Goal: Participate in discussion: Engage in conversation with other users on a specific topic

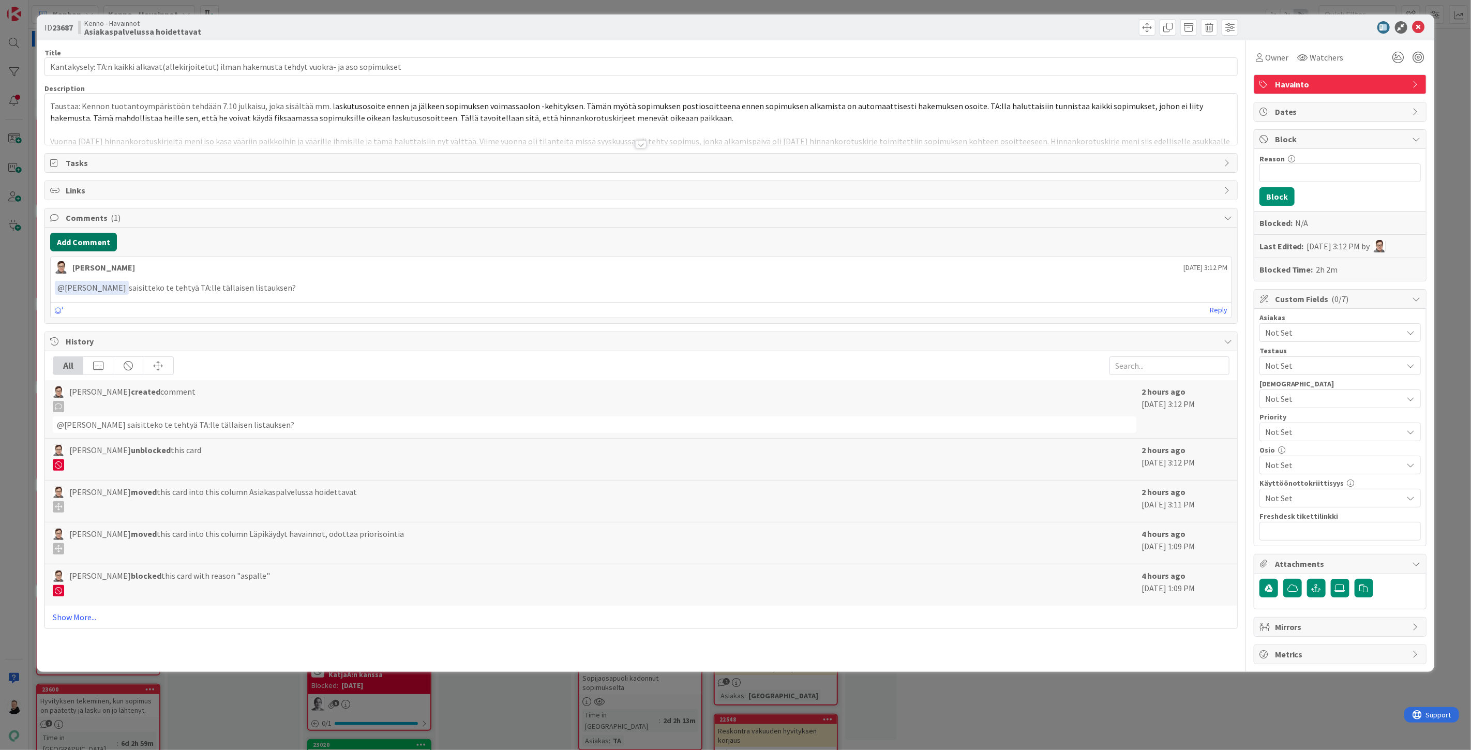
click at [83, 241] on button "Add Comment" at bounding box center [83, 242] width 67 height 19
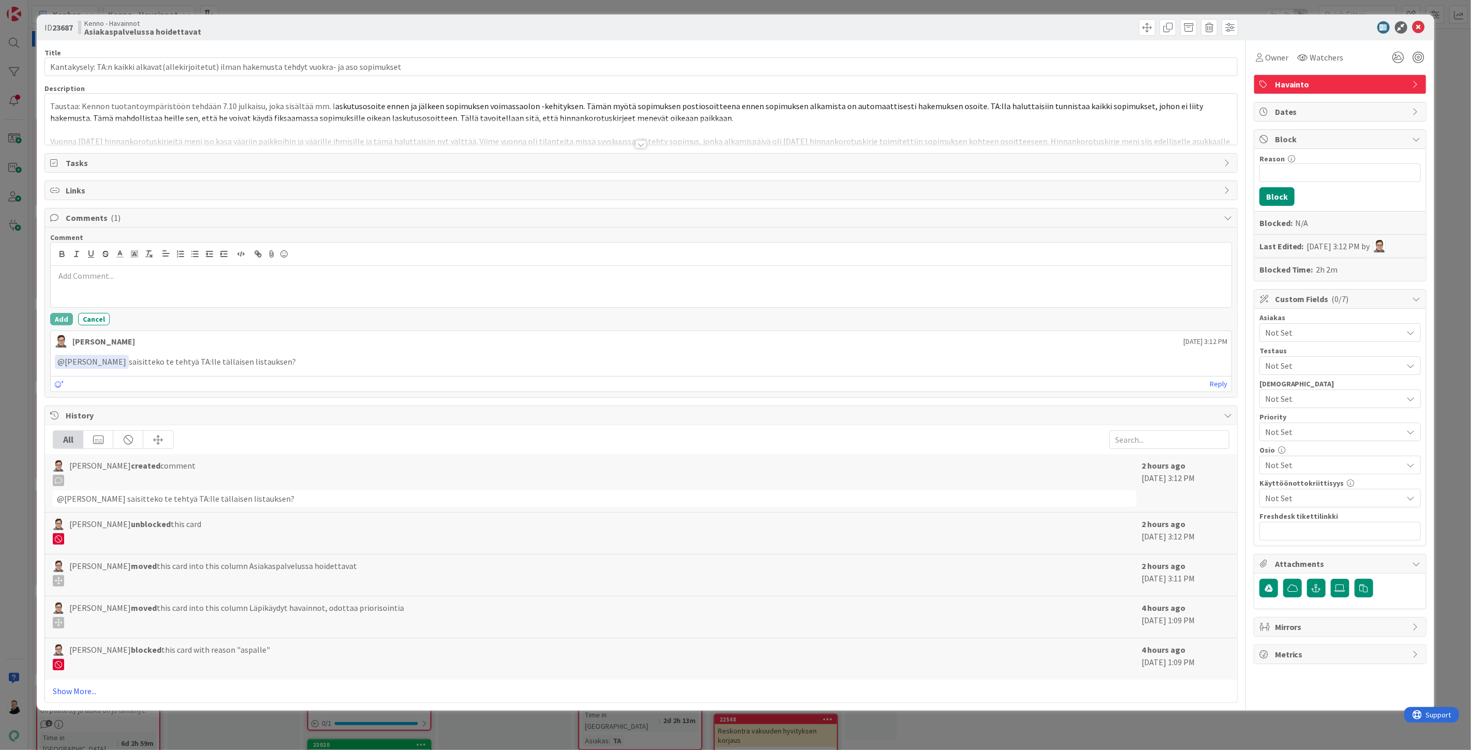
click at [137, 286] on div at bounding box center [641, 286] width 1181 height 41
click at [61, 321] on button "Add" at bounding box center [61, 319] width 23 height 12
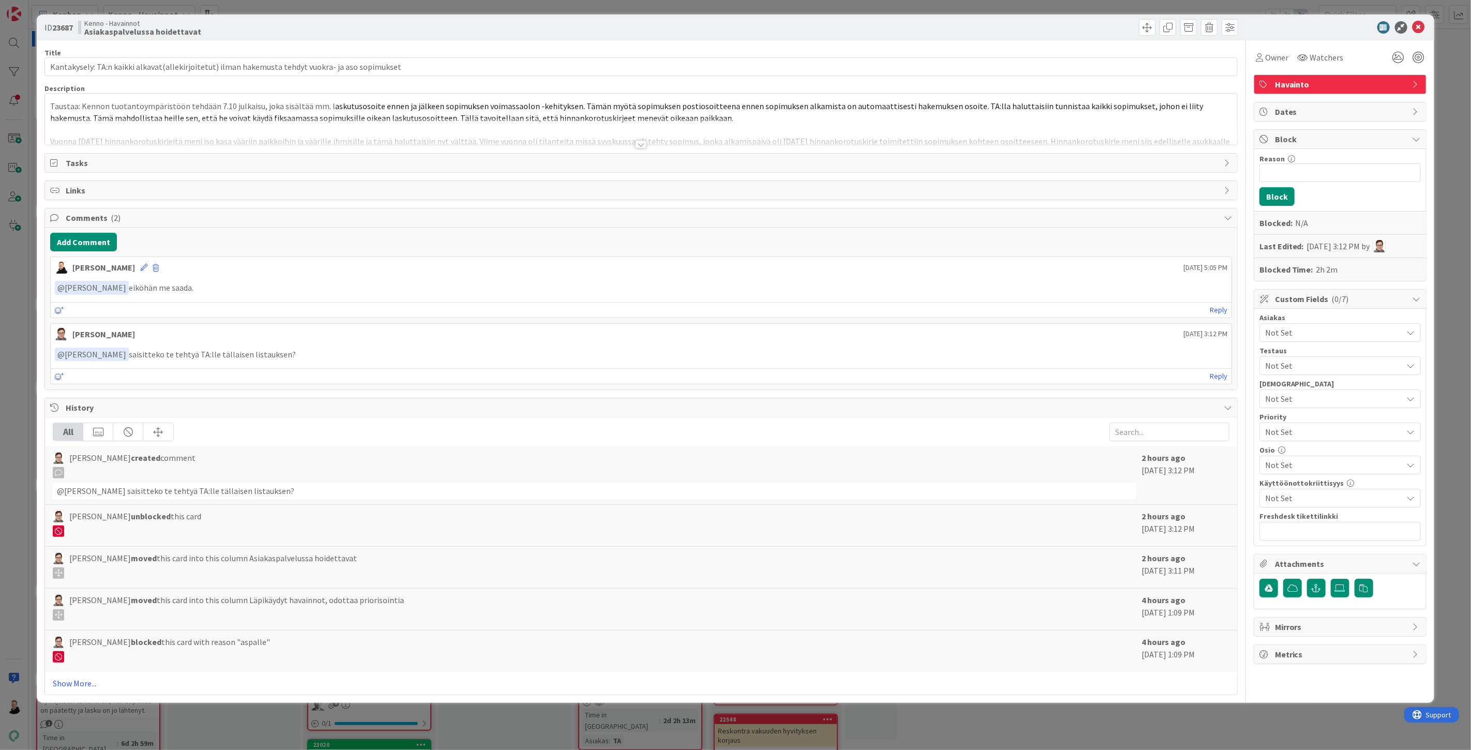
click at [641, 137] on div at bounding box center [641, 131] width 1192 height 26
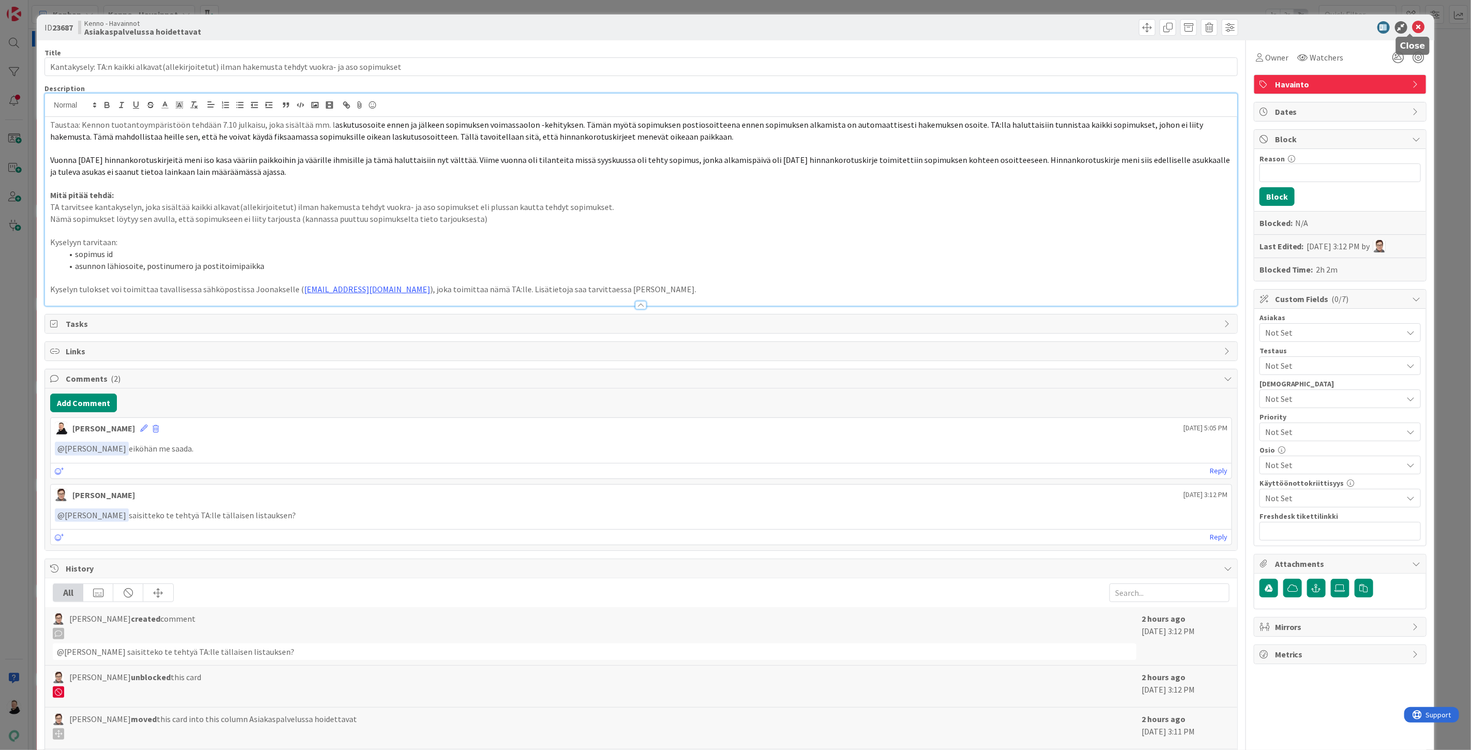
click at [1413, 25] on icon at bounding box center [1419, 27] width 12 height 12
